Goal: Information Seeking & Learning: Understand process/instructions

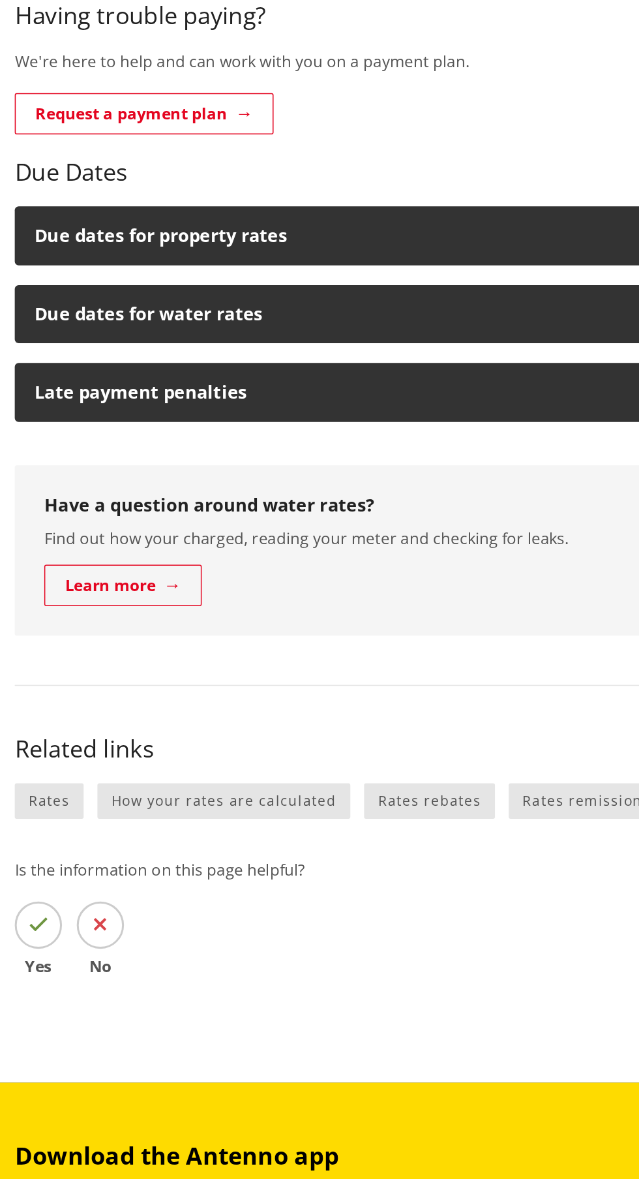
scroll to position [400, 0]
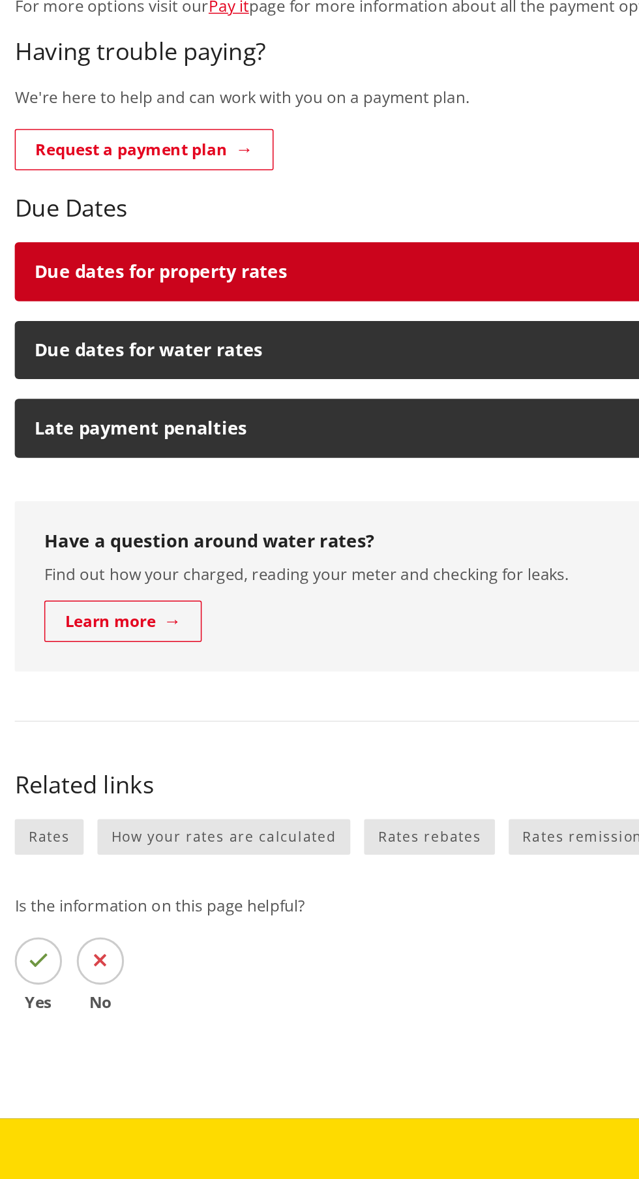
click at [69, 270] on h3 "Due dates for property rates" at bounding box center [308, 276] width 570 height 13
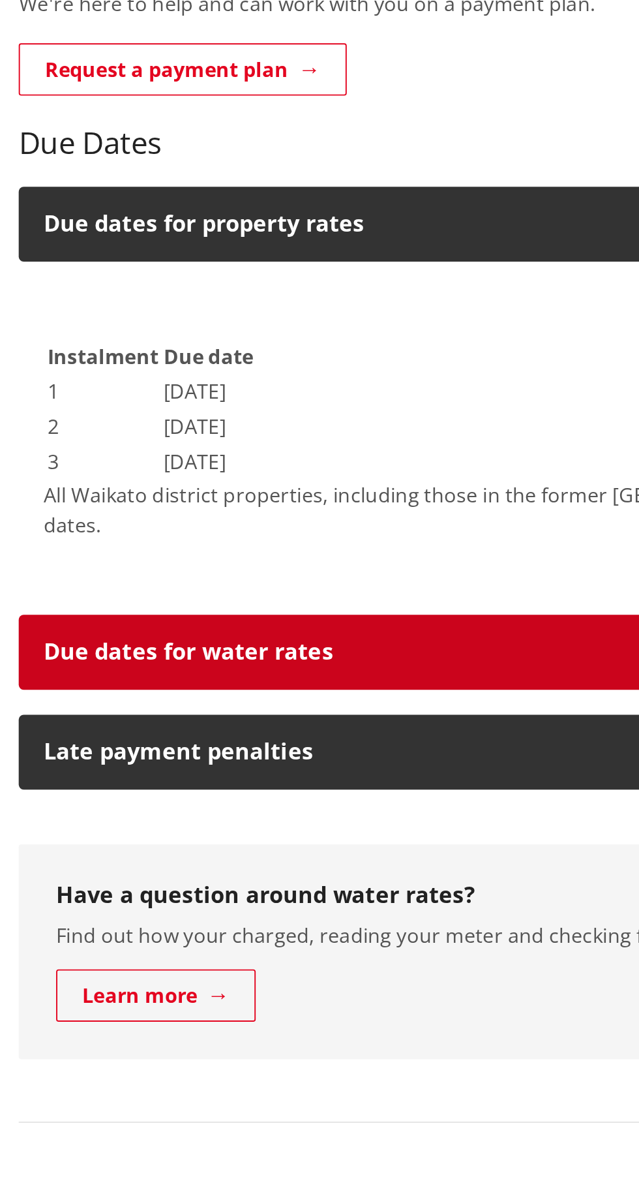
click at [310, 494] on h3 "Due dates for water rates" at bounding box center [308, 500] width 570 height 13
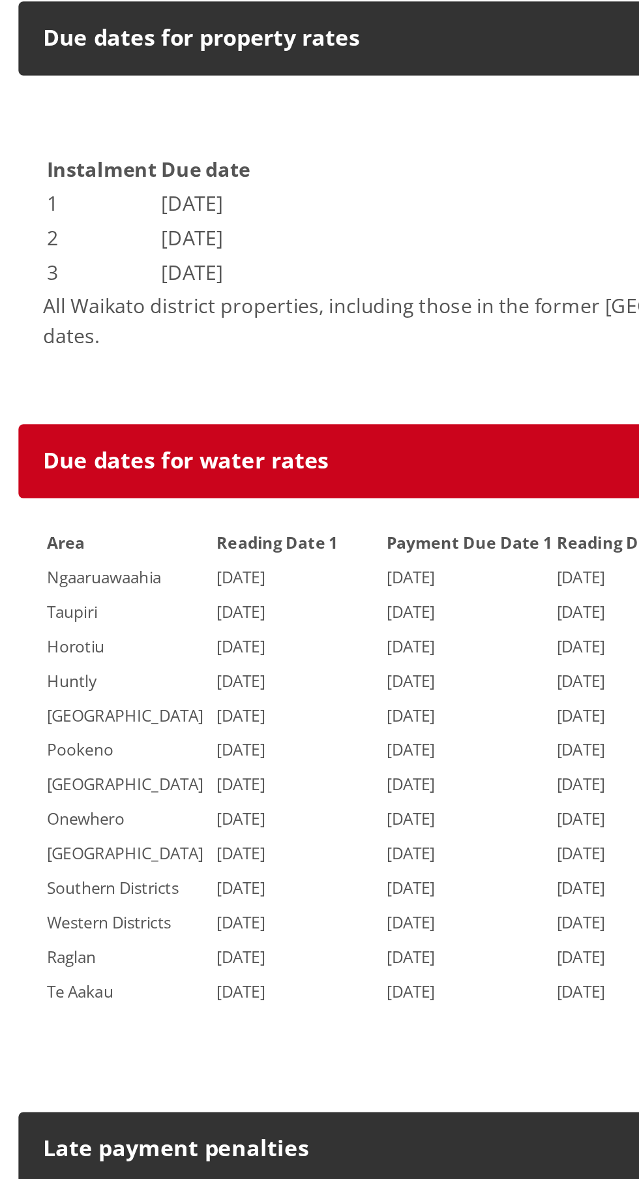
scroll to position [405, 0]
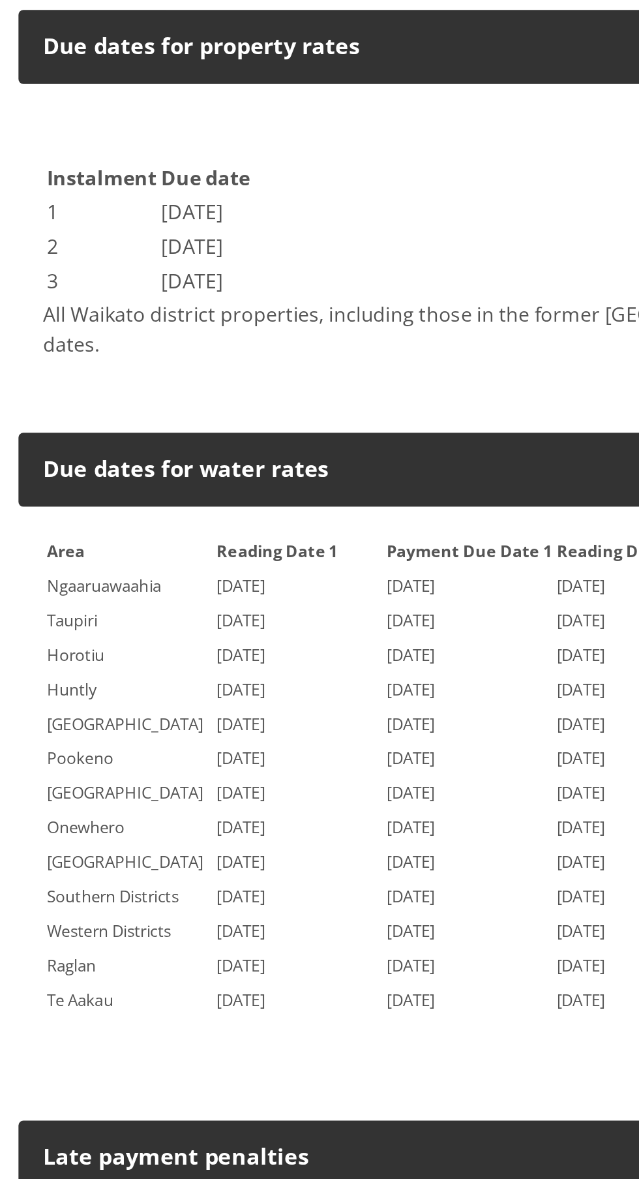
click at [269, 731] on td "[DATE]" at bounding box center [248, 739] width 89 height 17
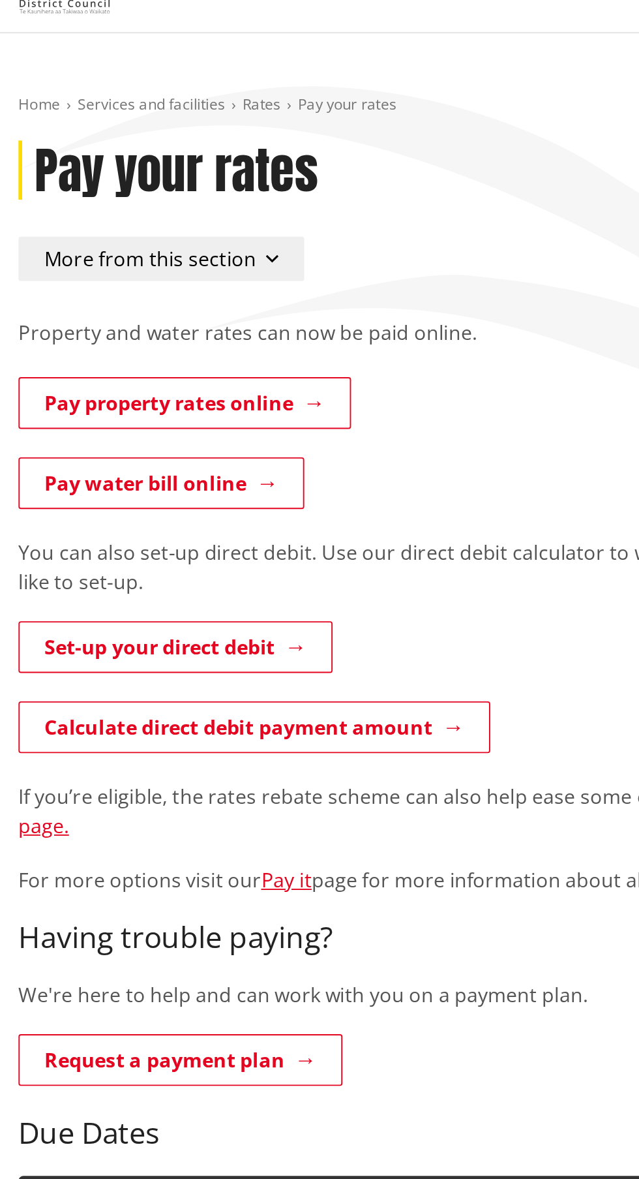
scroll to position [22, 0]
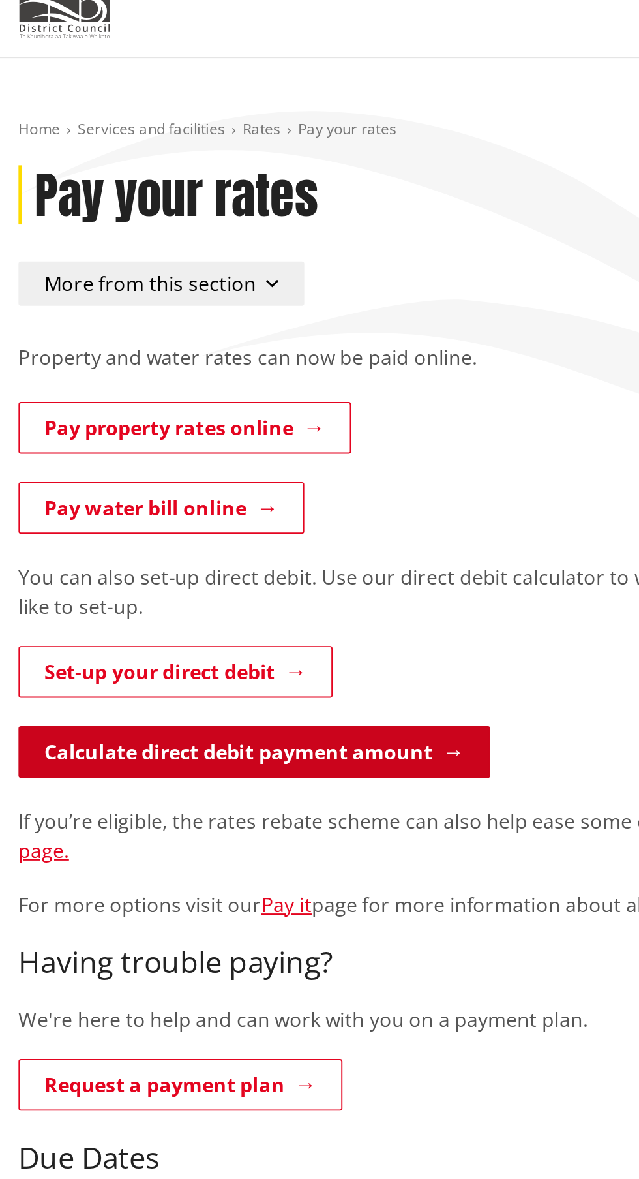
click at [250, 397] on link "Calculate direct debit payment amount" at bounding box center [135, 397] width 250 height 27
